Goal: Information Seeking & Learning: Find specific fact

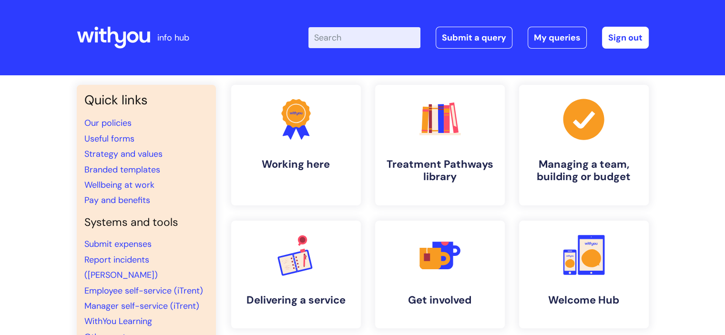
click at [384, 40] on input "Enter your search term here..." at bounding box center [365, 37] width 112 height 21
type input "Raf"
click button "Search" at bounding box center [0, 0] width 0 height 0
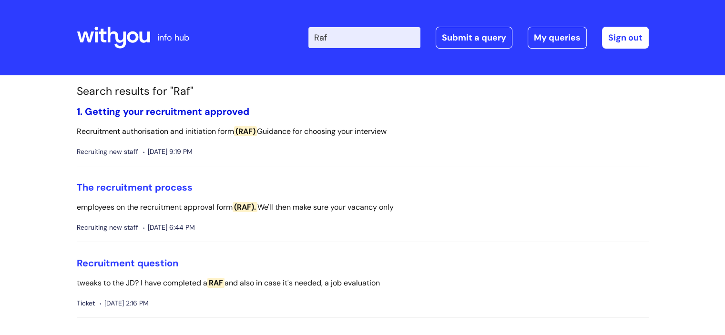
click at [177, 115] on link "1. Getting your recruitment approved" at bounding box center [163, 111] width 173 height 12
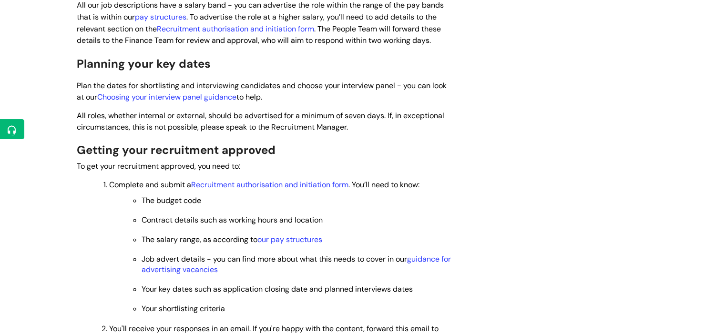
scroll to position [572, 0]
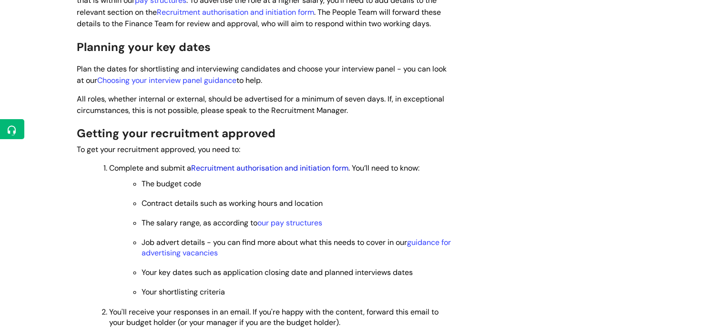
click at [264, 171] on link "Recruitment authorisation and initiation form" at bounding box center [269, 168] width 157 height 10
